Goal: Task Accomplishment & Management: Use online tool/utility

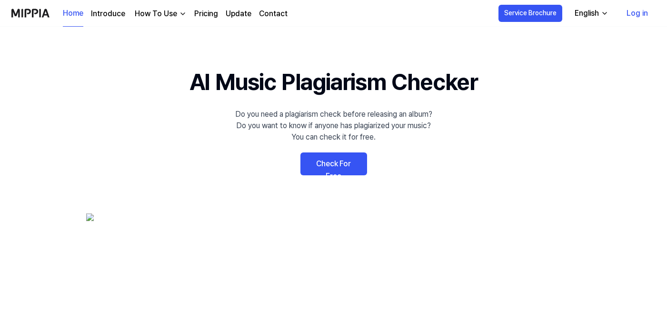
click at [318, 168] on link "Check For Free" at bounding box center [334, 163] width 67 height 23
click at [328, 163] on link "Check For Free" at bounding box center [334, 163] width 67 height 23
click at [170, 13] on div "How To Use" at bounding box center [156, 13] width 46 height 11
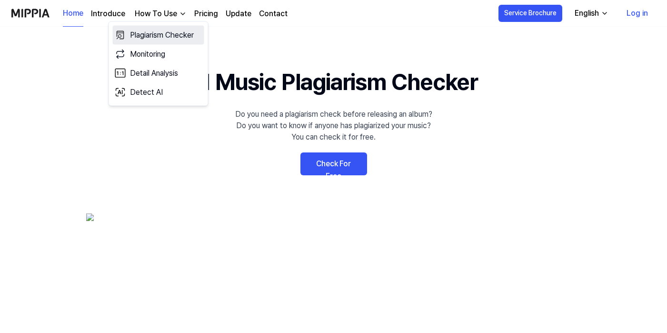
click at [169, 31] on link "Plagiarism Checker" at bounding box center [158, 35] width 91 height 19
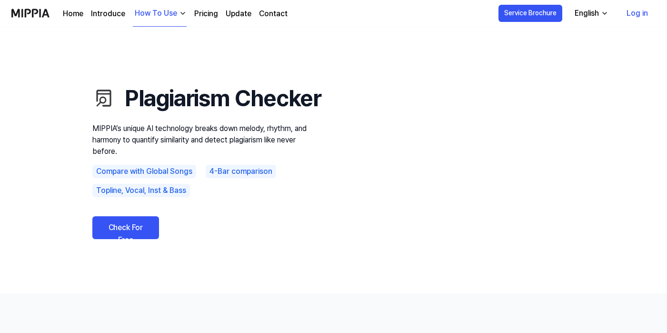
click at [135, 239] on link "Check For Free" at bounding box center [125, 227] width 67 height 23
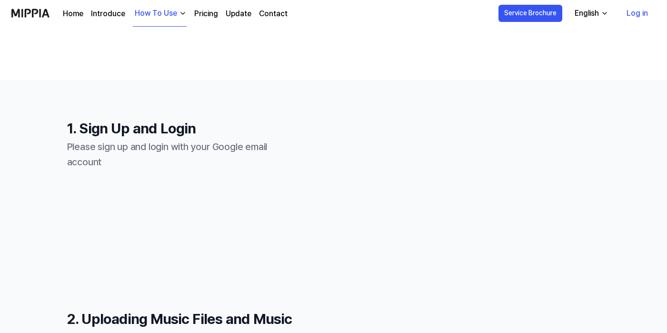
scroll to position [218, 0]
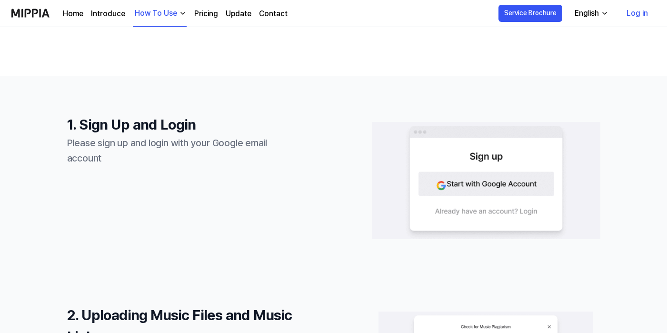
click at [471, 186] on img at bounding box center [486, 180] width 229 height 119
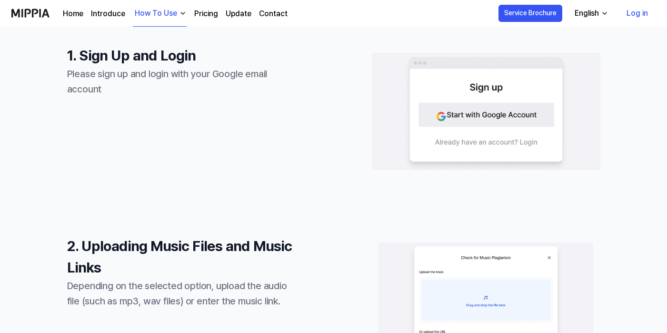
scroll to position [290, 0]
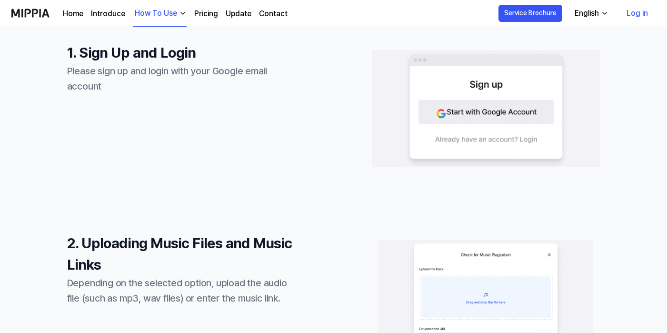
click at [635, 11] on link "Log in" at bounding box center [637, 13] width 37 height 27
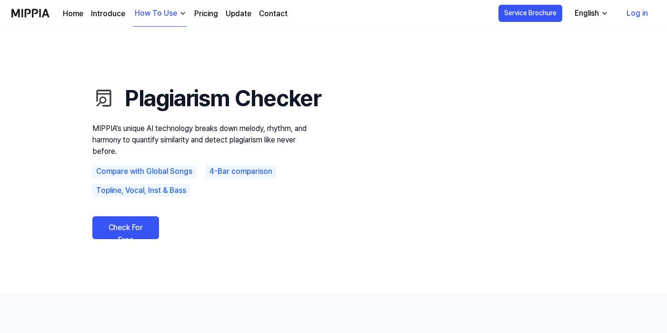
scroll to position [0, 0]
click at [634, 12] on link "Log in" at bounding box center [637, 13] width 37 height 27
click at [35, 15] on img at bounding box center [30, 13] width 38 height 26
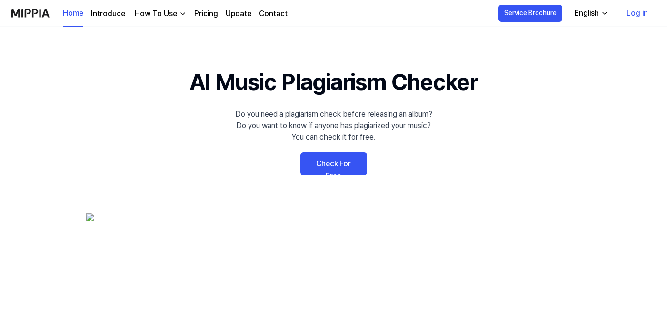
click at [643, 13] on link "Log in" at bounding box center [637, 13] width 37 height 27
click at [640, 12] on link "Log in" at bounding box center [637, 13] width 37 height 27
click at [343, 159] on link "Check For Free" at bounding box center [334, 163] width 67 height 23
click at [343, 163] on link "Check For Free" at bounding box center [334, 163] width 67 height 23
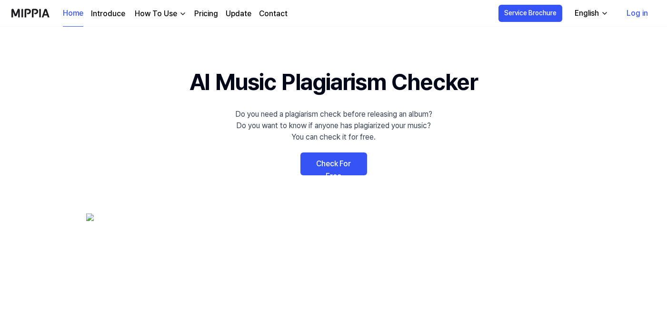
click at [343, 163] on link "Check For Free" at bounding box center [334, 163] width 67 height 23
click at [371, 154] on 배너 "AI Music Plagiarism Checker Do you need a plagiarism check before releasing an …" at bounding box center [333, 239] width 667 height 349
click at [343, 166] on link "Check For Free" at bounding box center [334, 163] width 67 height 23
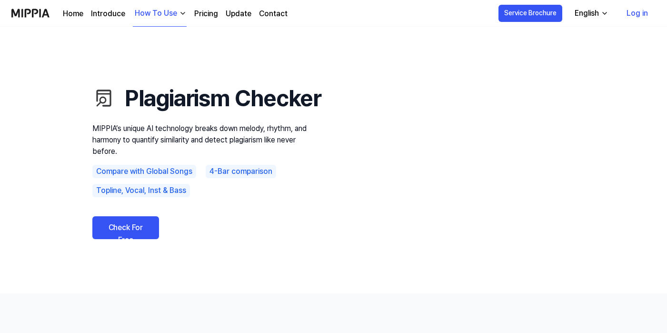
click at [121, 239] on link "Check For Free" at bounding box center [125, 227] width 67 height 23
click at [126, 239] on link "Check For Free" at bounding box center [125, 227] width 67 height 23
